Goal: Navigation & Orientation: Find specific page/section

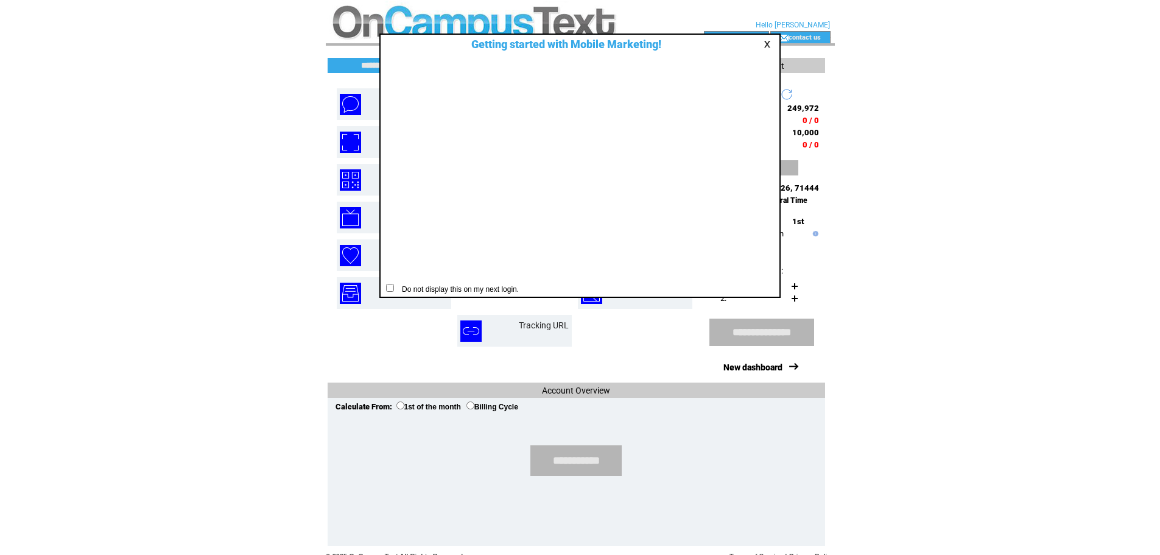
click at [764, 45] on link at bounding box center [769, 44] width 11 height 8
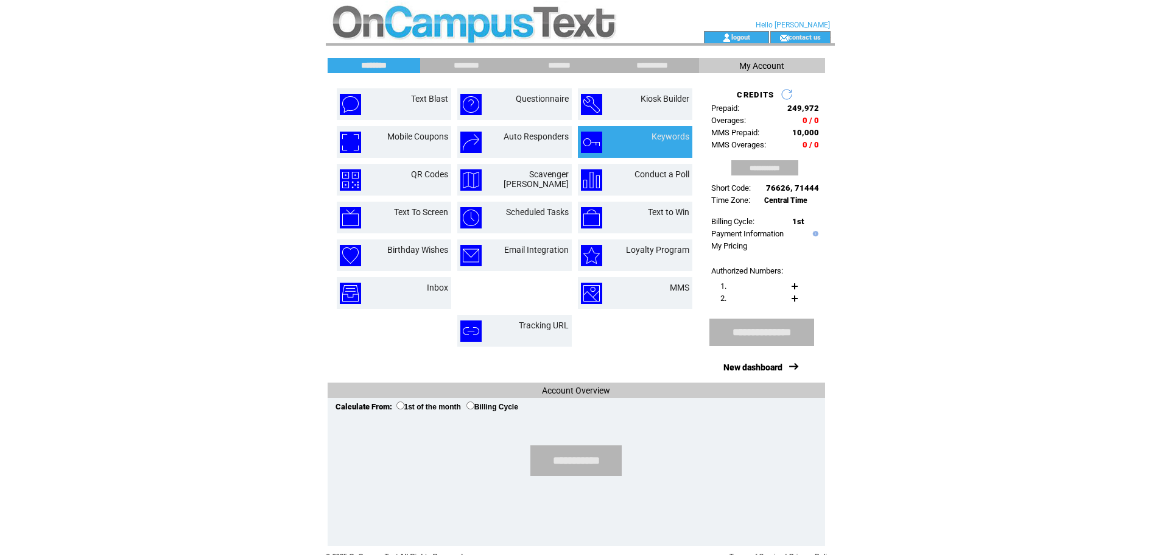
click at [658, 142] on div at bounding box center [671, 143] width 38 height 4
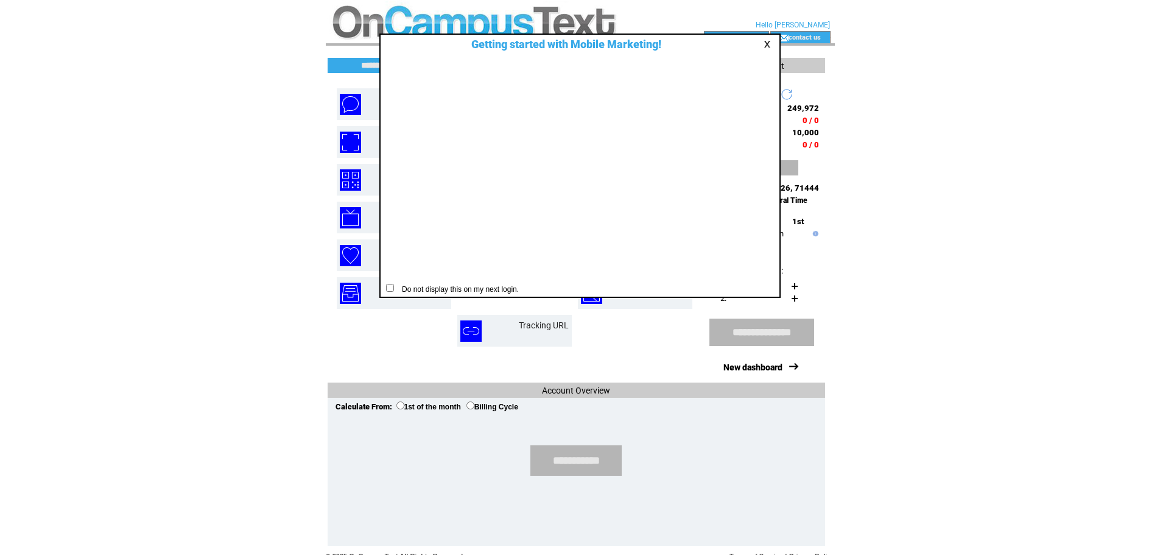
click at [772, 44] on link at bounding box center [769, 44] width 11 height 8
